Goal: Transaction & Acquisition: Download file/media

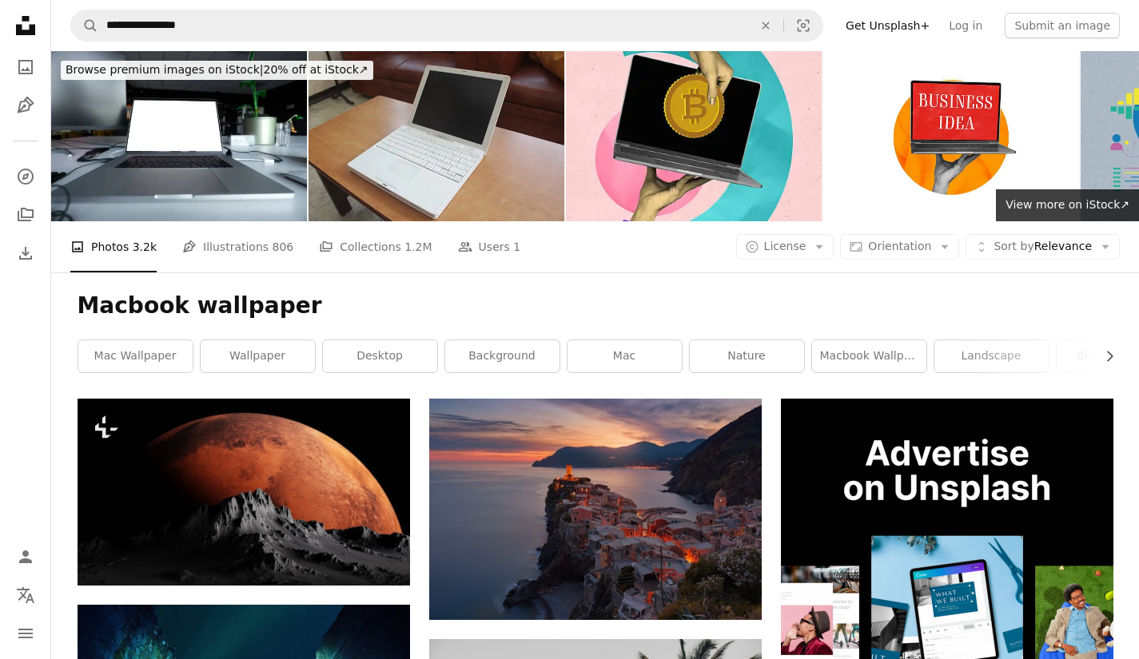
scroll to position [935, 0]
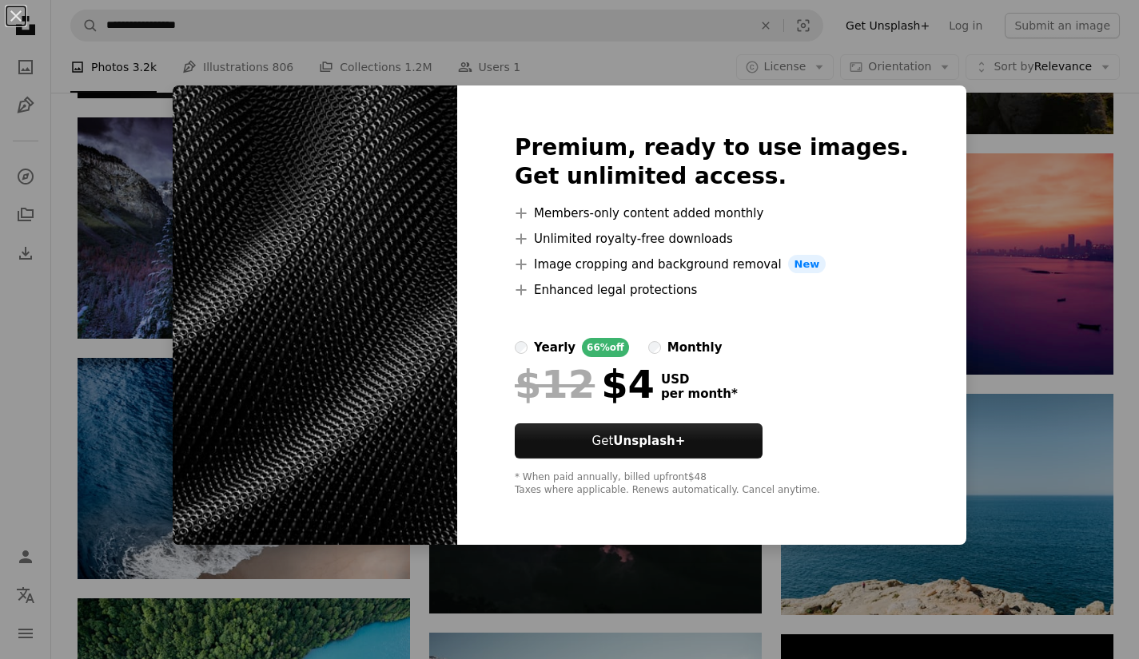
click at [457, 298] on img at bounding box center [315, 316] width 285 height 460
click at [1023, 318] on div "An X shape Premium, ready to use images. Get unlimited access. A plus sign Memb…" at bounding box center [569, 329] width 1139 height 659
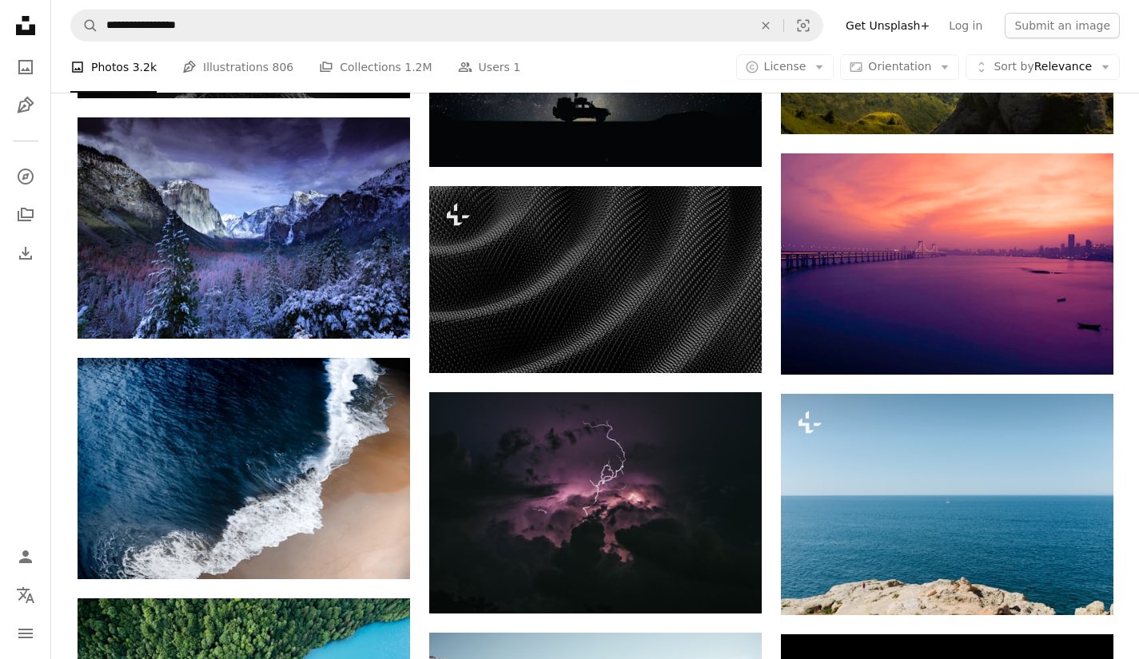
click at [1023, 318] on img at bounding box center [947, 263] width 333 height 221
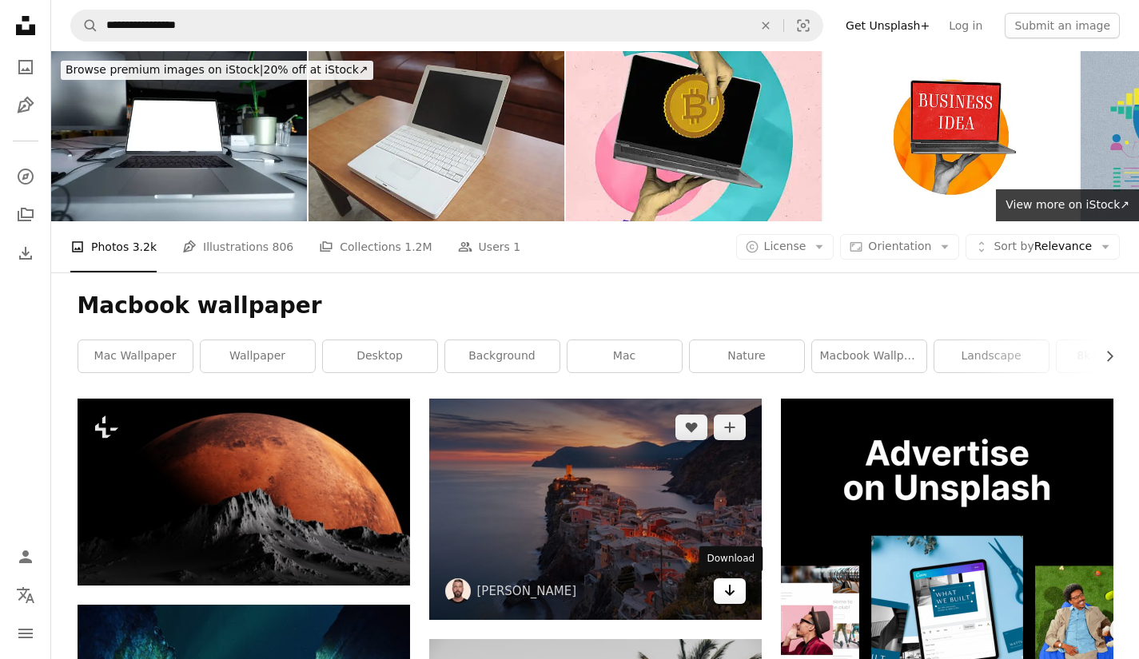
click at [730, 588] on icon "Download" at bounding box center [729, 590] width 10 height 11
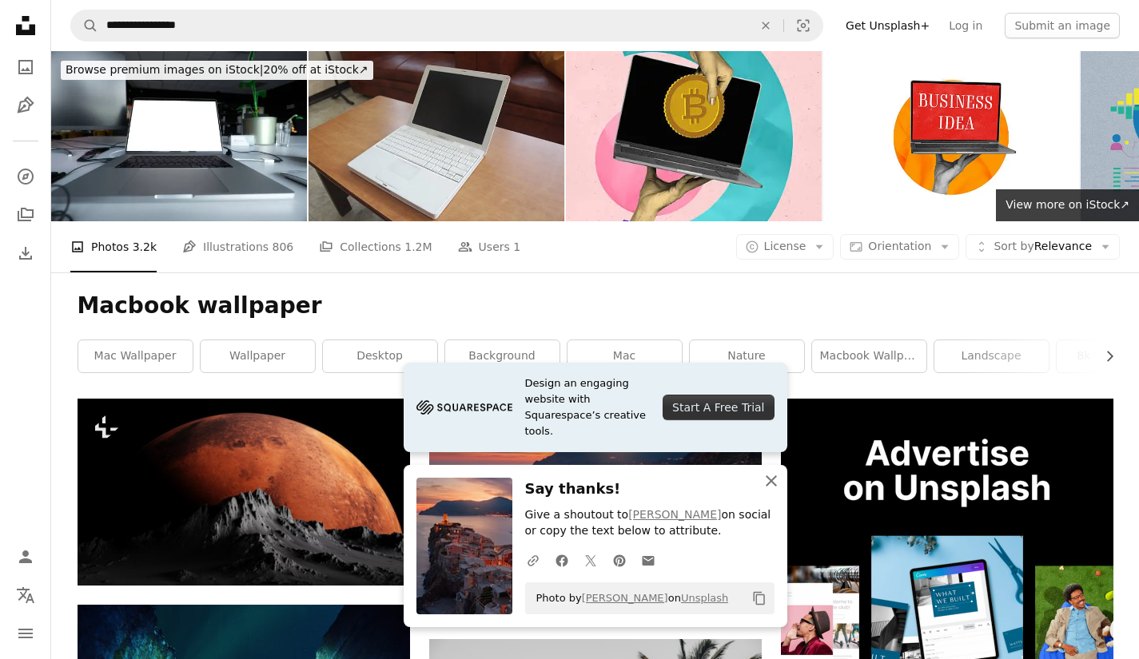
click at [769, 486] on icon "button" at bounding box center [771, 481] width 11 height 11
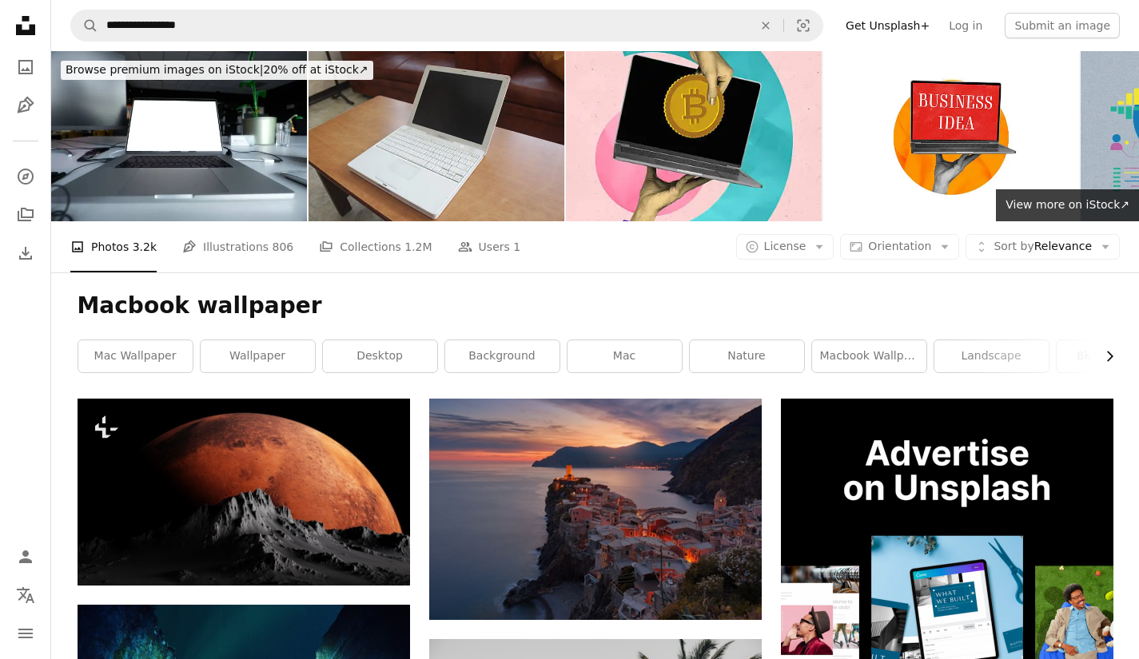
click at [1110, 363] on icon "Chevron right" at bounding box center [1109, 357] width 16 height 16
click at [1110, 362] on icon "Chevron right" at bounding box center [1109, 357] width 16 height 16
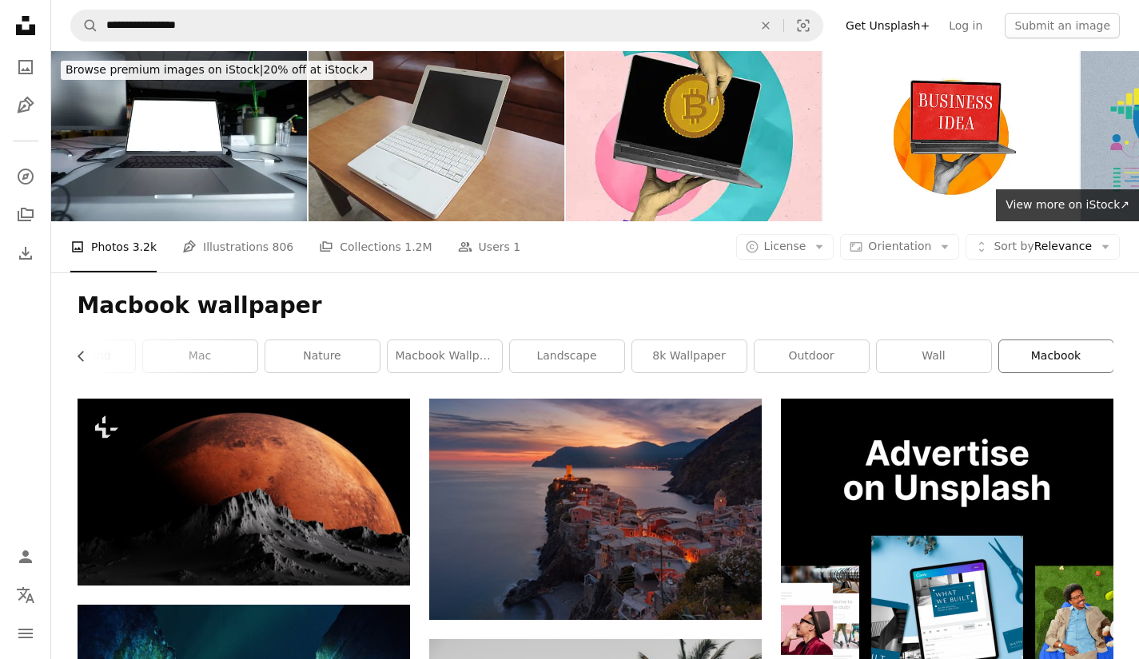
scroll to position [0, 425]
click at [699, 367] on link "8k wallpaper" at bounding box center [688, 357] width 114 height 32
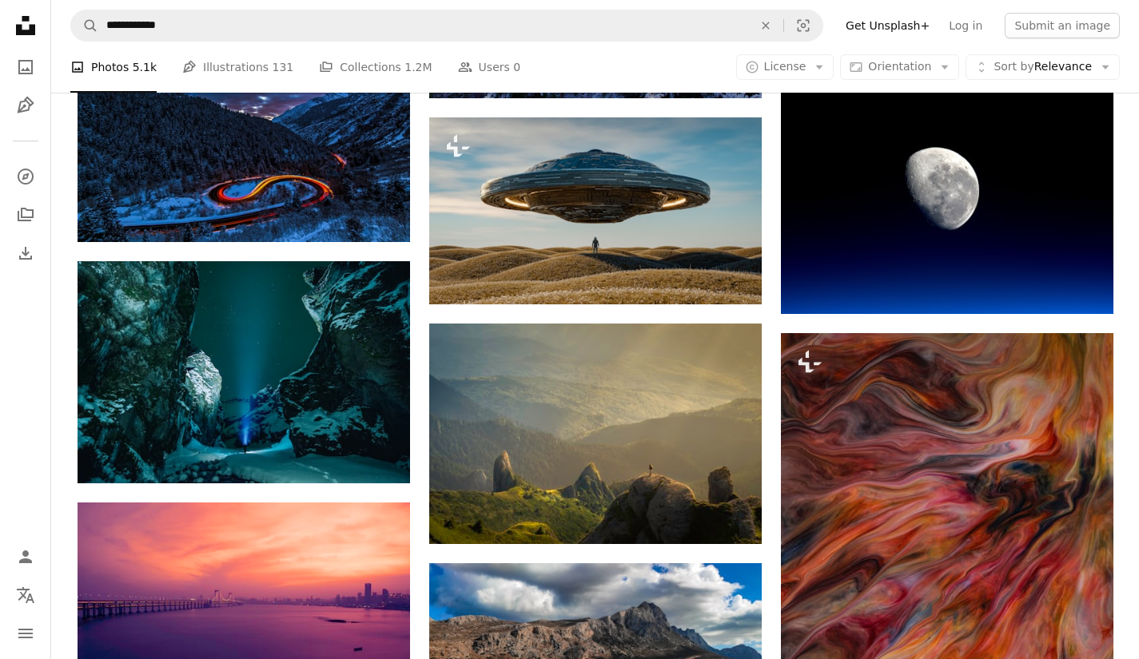
scroll to position [1185, 0]
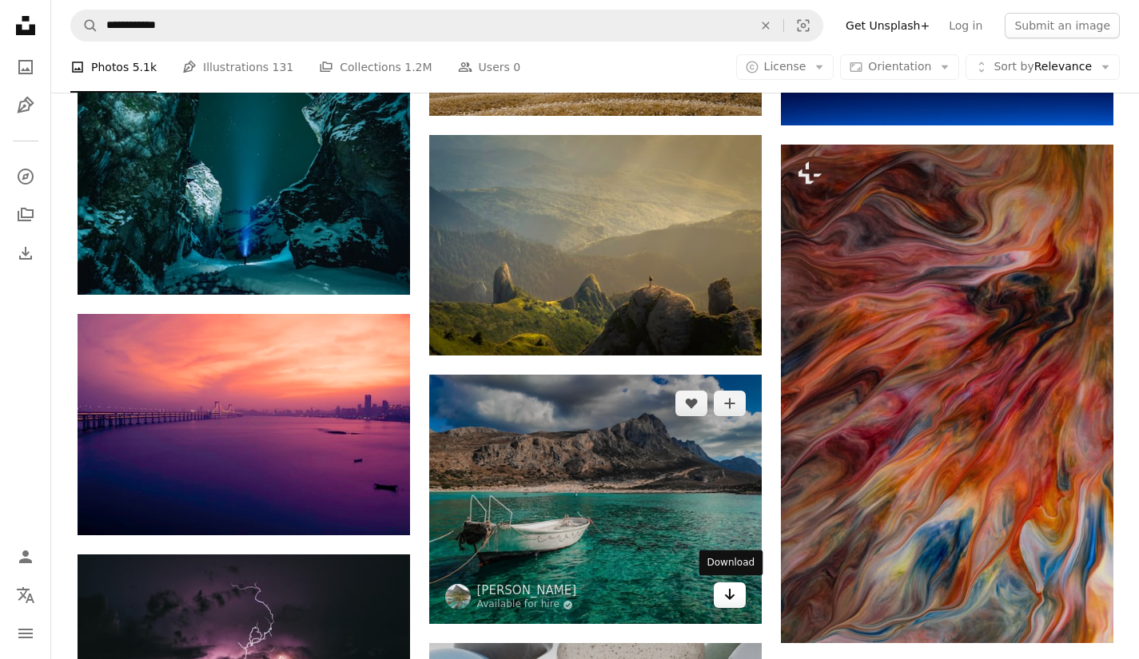
click at [728, 590] on icon "Arrow pointing down" at bounding box center [729, 594] width 13 height 19
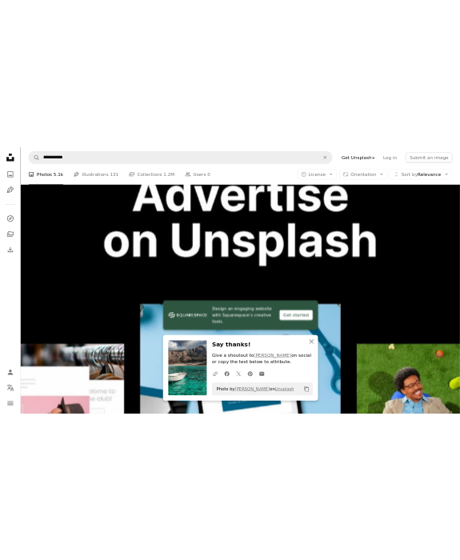
scroll to position [1158, 0]
